Goal: Information Seeking & Learning: Learn about a topic

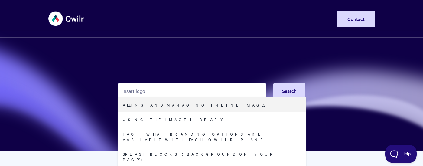
click at [135, 92] on input "insert logo" at bounding box center [192, 90] width 148 height 15
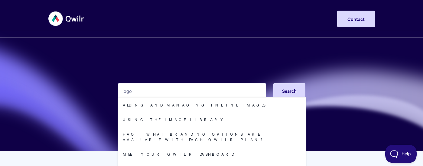
click at [151, 94] on input "logo" at bounding box center [192, 90] width 148 height 15
type input "logo"
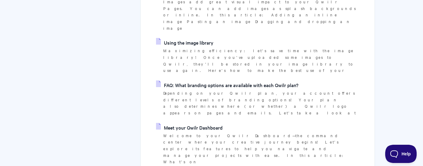
scroll to position [151, 0]
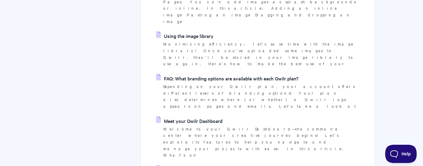
click at [199, 165] on link "Adding branding (colors & fonts) to your account" at bounding box center [213, 169] width 114 height 9
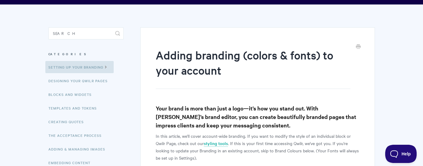
scroll to position [30, 0]
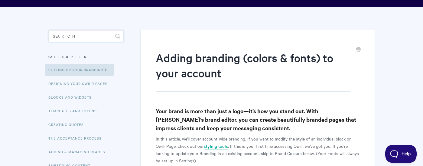
click at [67, 38] on input "Search" at bounding box center [85, 36] width 75 height 12
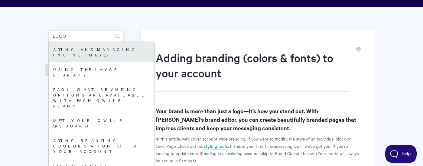
type input "logo"
click at [100, 50] on link "Adding and managing inline images" at bounding box center [102, 52] width 106 height 20
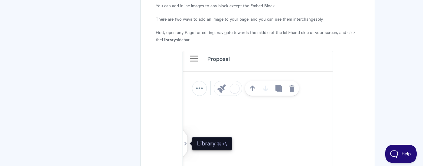
scroll to position [303, 0]
